Goal: Information Seeking & Learning: Learn about a topic

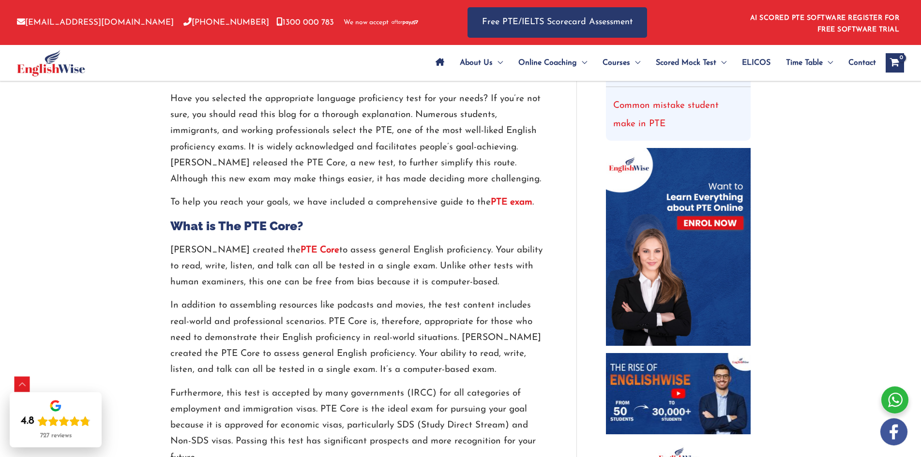
scroll to position [242, 0]
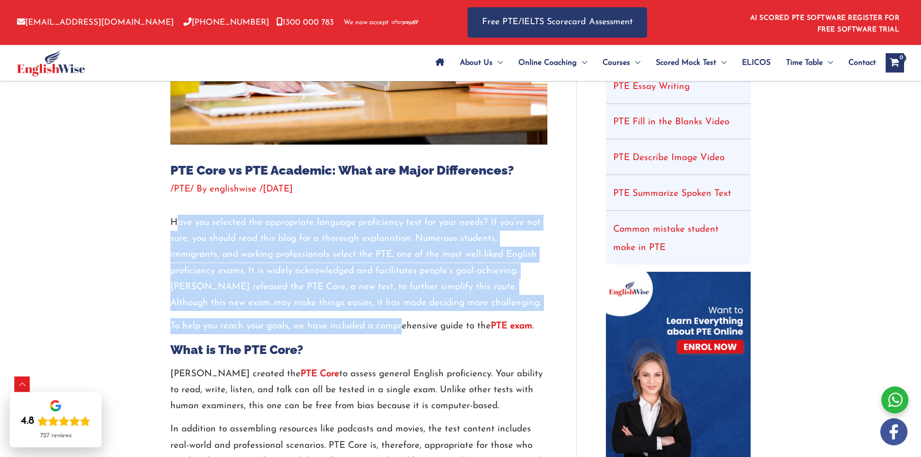
drag, startPoint x: 197, startPoint y: 225, endPoint x: 425, endPoint y: 324, distance: 249.1
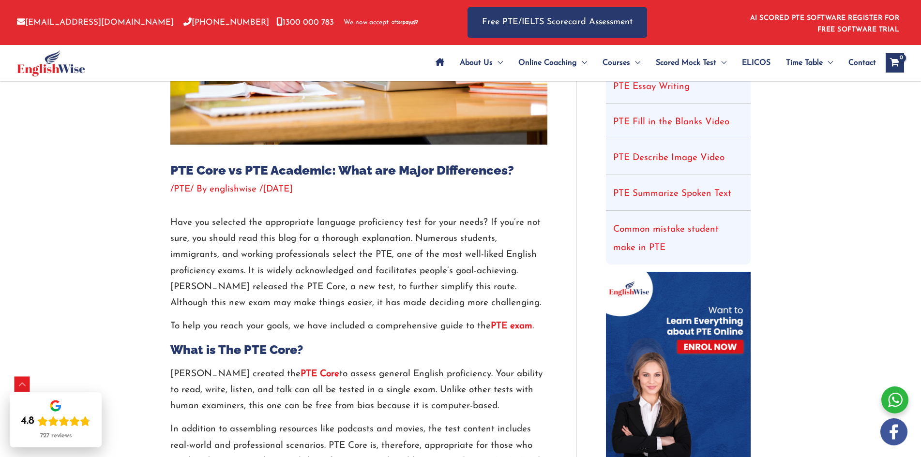
click at [432, 328] on p "To help you reach your goals, we have included a comprehensive guide to the PTE…" at bounding box center [358, 326] width 377 height 16
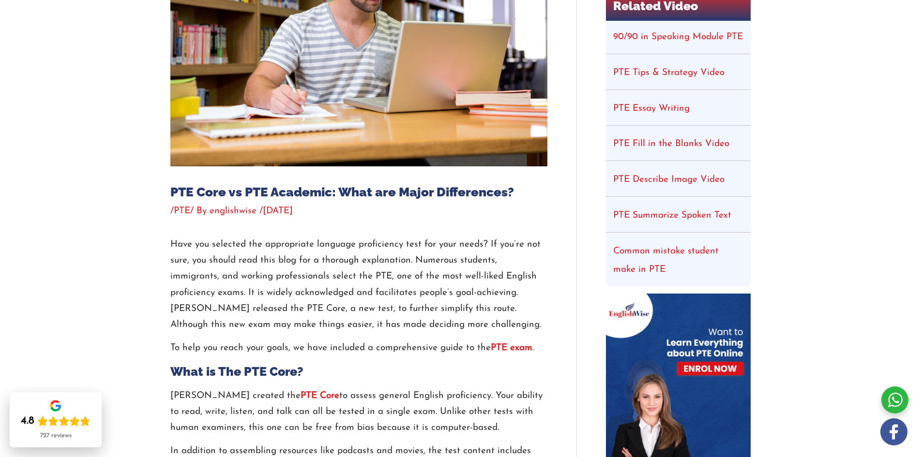
scroll to position [97, 0]
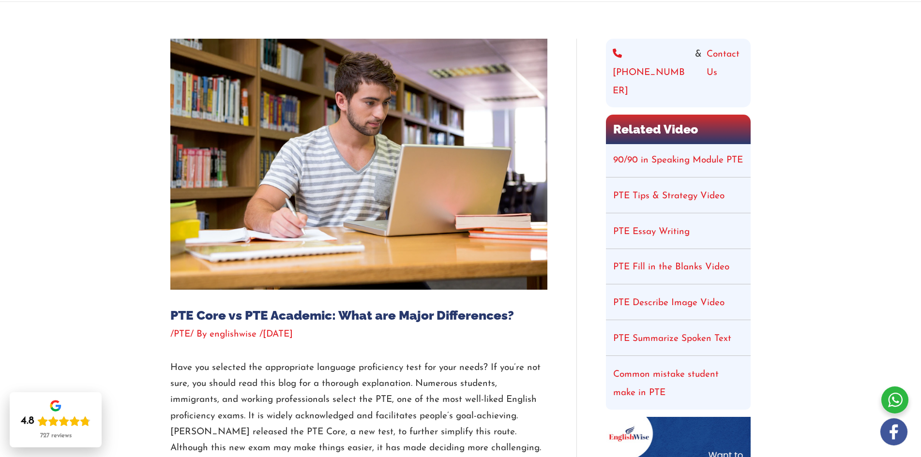
drag, startPoint x: 295, startPoint y: 337, endPoint x: 336, endPoint y: 409, distance: 82.2
click at [430, 392] on p "Have you selected the appropriate language proficiency test for your needs? If …" at bounding box center [358, 408] width 377 height 97
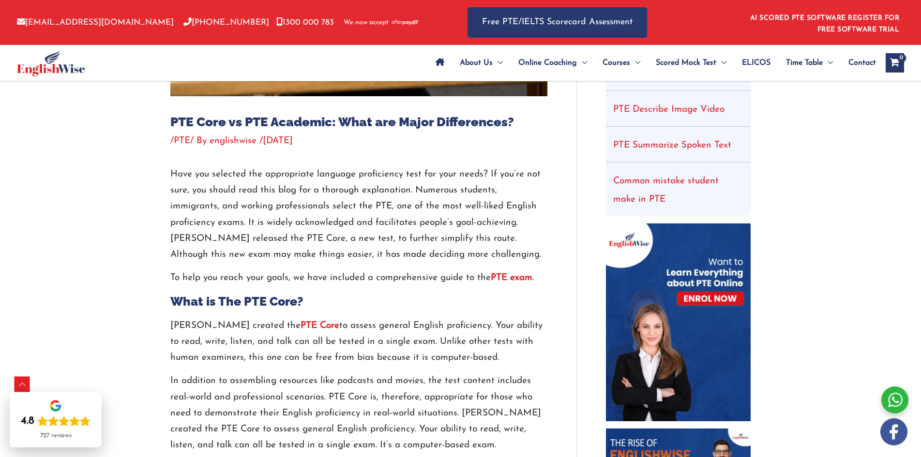
scroll to position [242, 0]
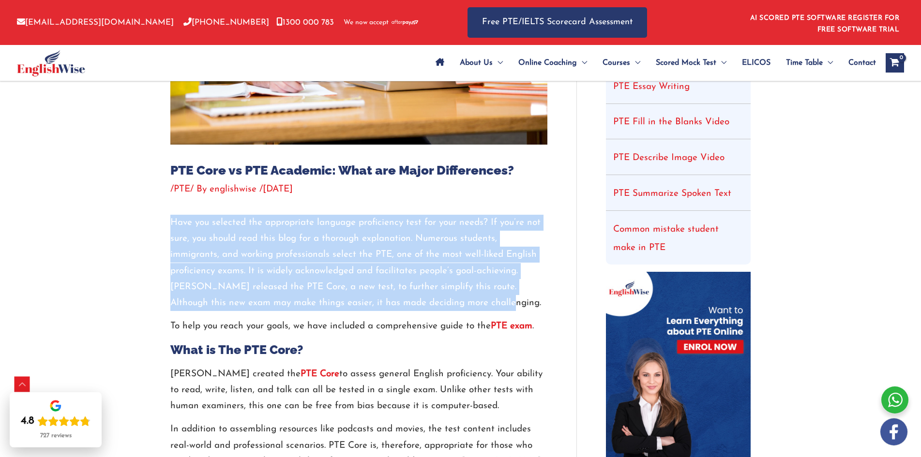
drag, startPoint x: 465, startPoint y: 302, endPoint x: 166, endPoint y: 220, distance: 310.0
click at [220, 252] on p "Have you selected the appropriate language proficiency test for your needs? If …" at bounding box center [358, 263] width 377 height 97
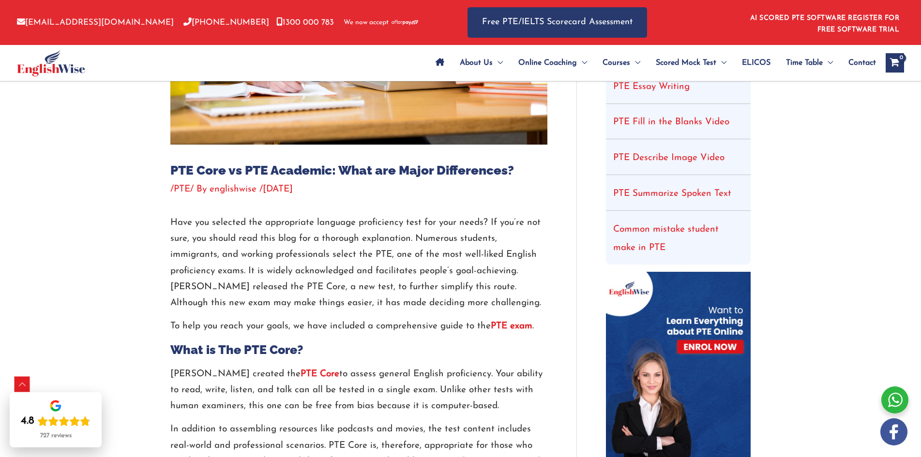
click at [210, 268] on p "Have you selected the appropriate language proficiency test for your needs? If …" at bounding box center [358, 263] width 377 height 97
click at [330, 282] on p "Have you selected the appropriate language proficiency test for your needs? If …" at bounding box center [358, 263] width 377 height 97
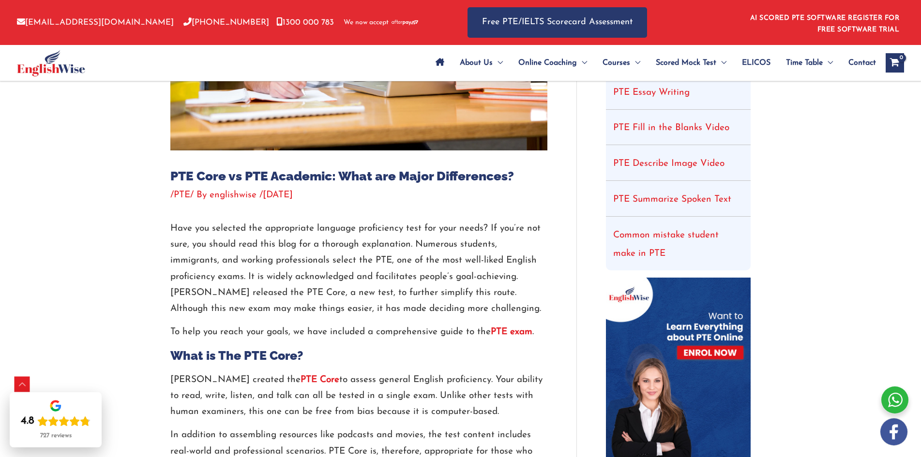
scroll to position [290, 0]
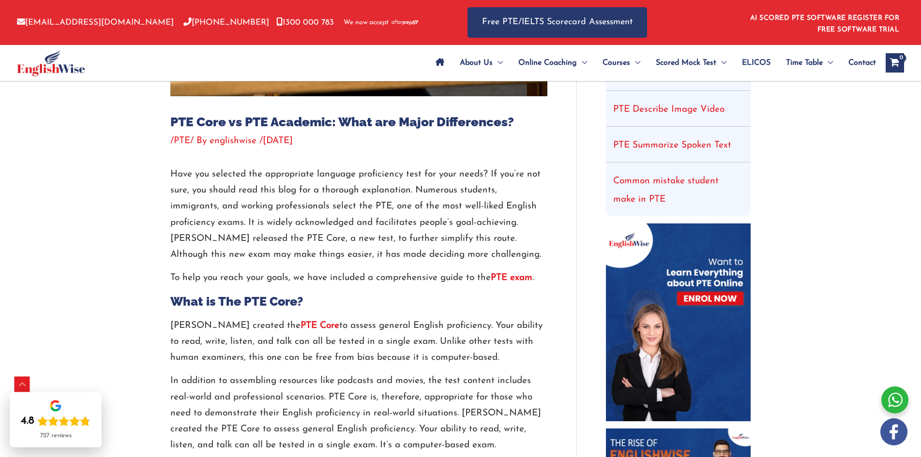
click at [246, 179] on p "Have you selected the appropriate language proficiency test for your needs? If …" at bounding box center [358, 215] width 377 height 97
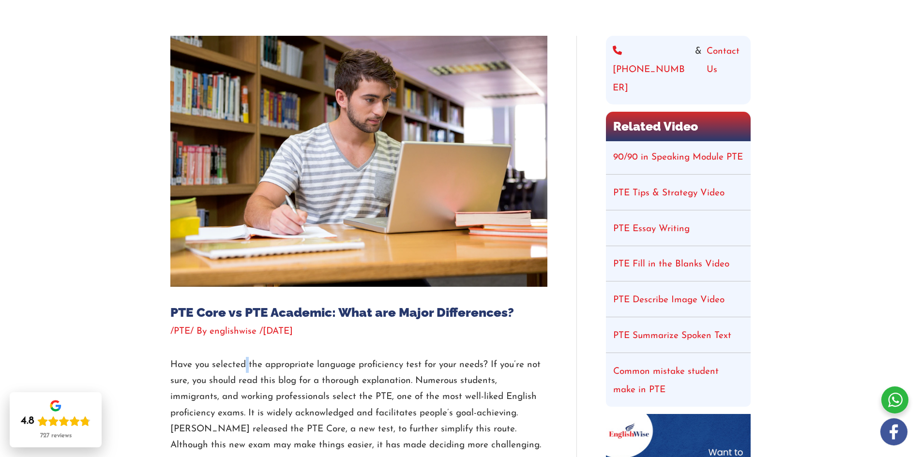
scroll to position [339, 0]
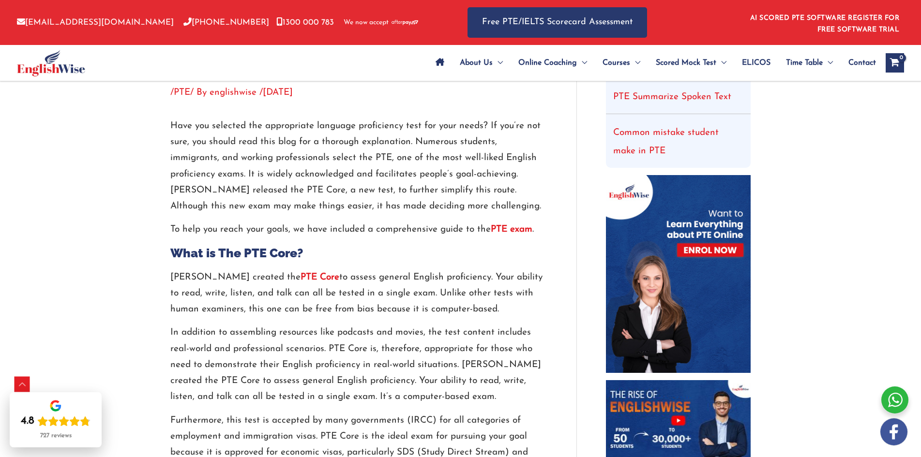
click at [255, 301] on p "[PERSON_NAME] created the PTE Core to assess general English proficiency. Your …" at bounding box center [358, 294] width 377 height 48
click at [421, 213] on p "Have you selected the appropriate language proficiency test for your needs? If …" at bounding box center [358, 166] width 377 height 97
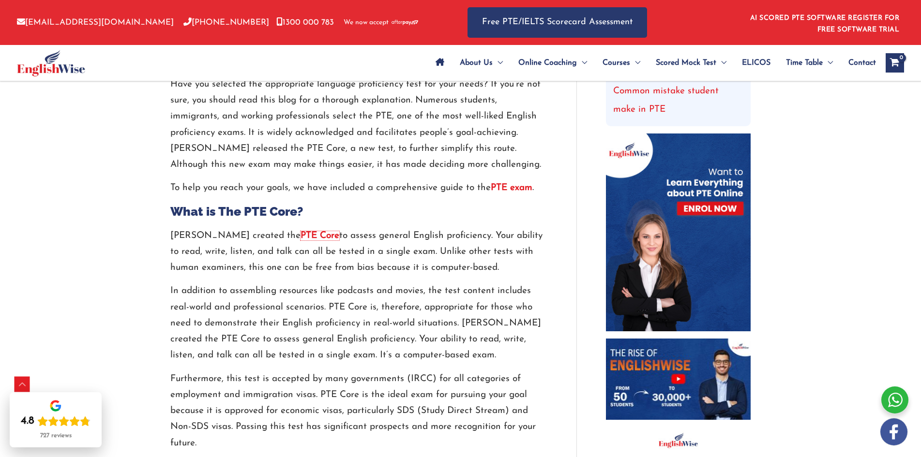
scroll to position [436, 0]
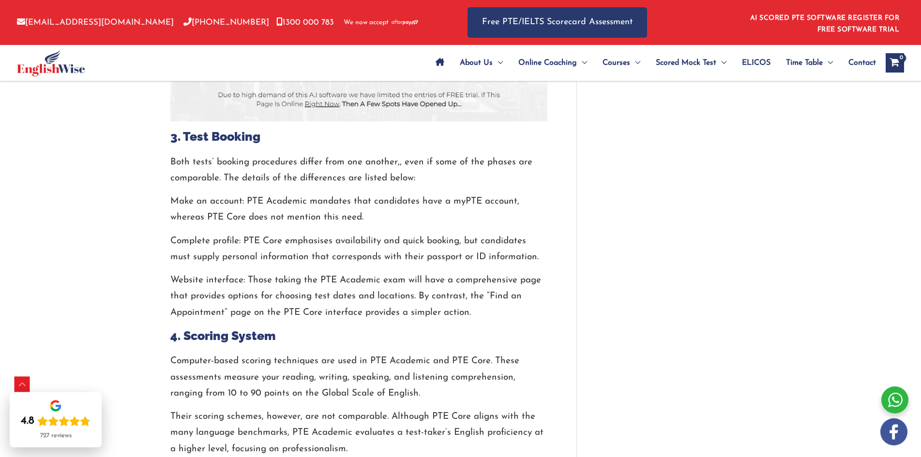
scroll to position [1694, 0]
